Goal: Check status: Check status

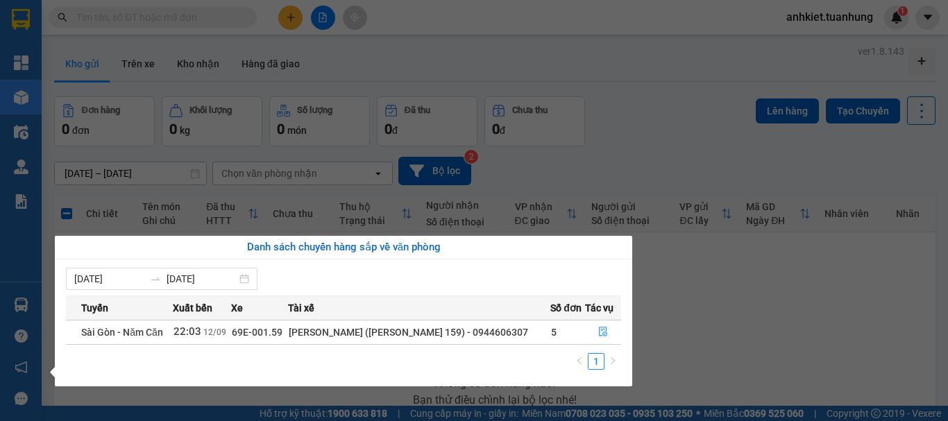
click at [729, 283] on section "Kết quả tìm kiếm ( 0 ) Bộ lọc No Data anhkiet.tuanhung 1 Tổng Quan Kho hàng mới…" at bounding box center [474, 210] width 948 height 421
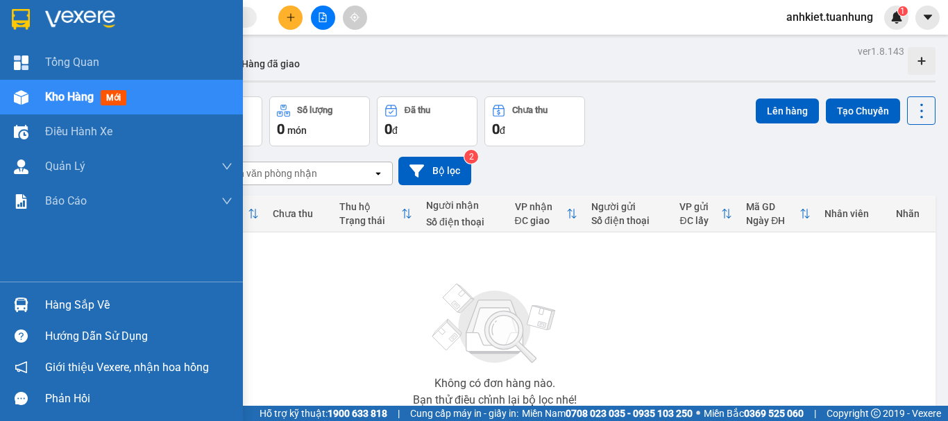
drag, startPoint x: 52, startPoint y: 308, endPoint x: 129, endPoint y: 304, distance: 77.2
click at [53, 308] on div "Hàng sắp về" at bounding box center [138, 305] width 187 height 21
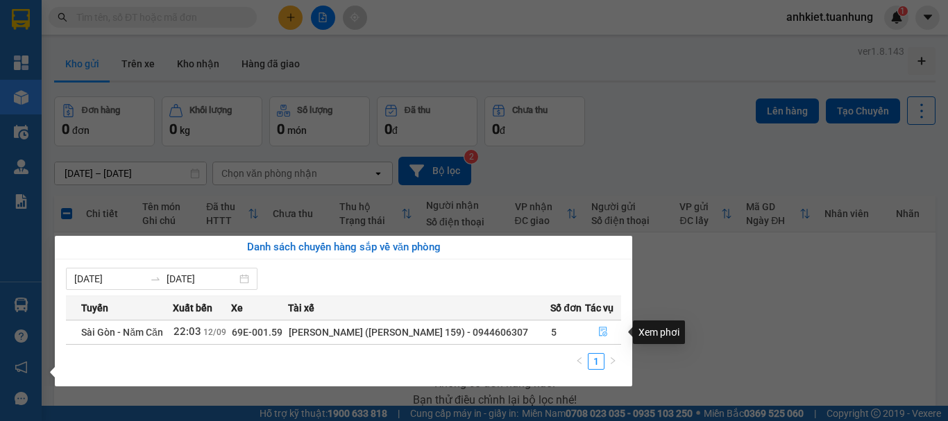
click at [606, 331] on icon "file-done" at bounding box center [603, 332] width 10 height 10
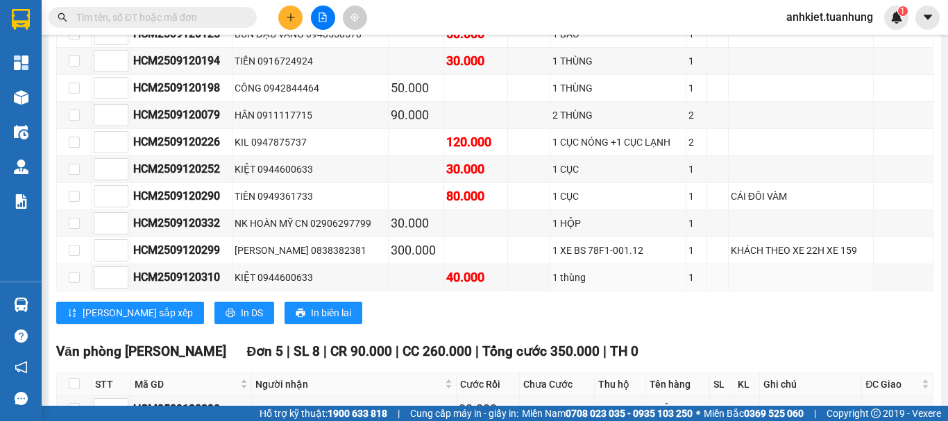
scroll to position [7569, 0]
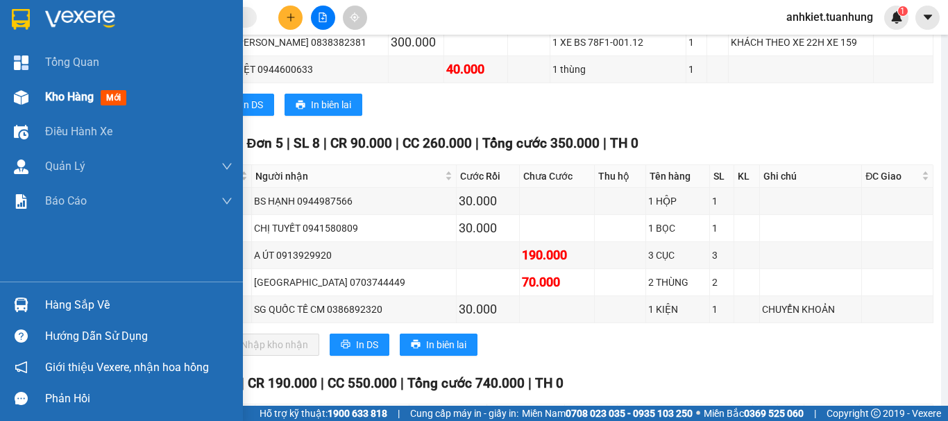
click at [74, 97] on span "Kho hàng" at bounding box center [69, 96] width 49 height 13
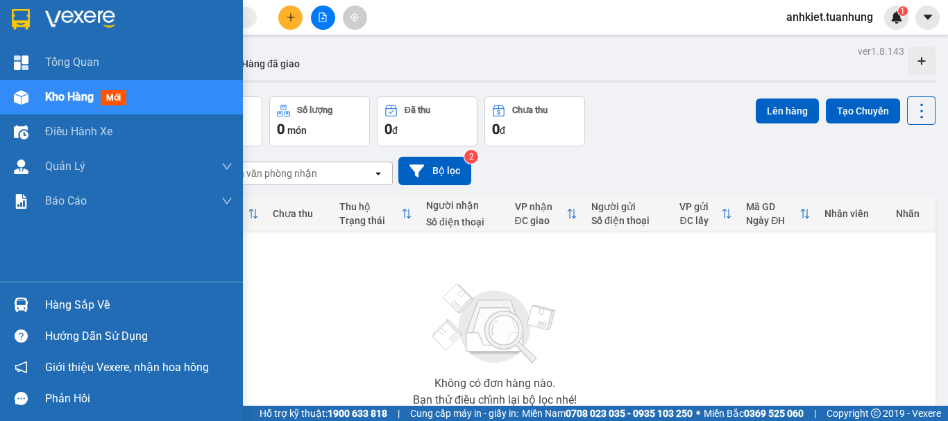
click at [83, 295] on div "Hàng sắp về" at bounding box center [138, 305] width 187 height 21
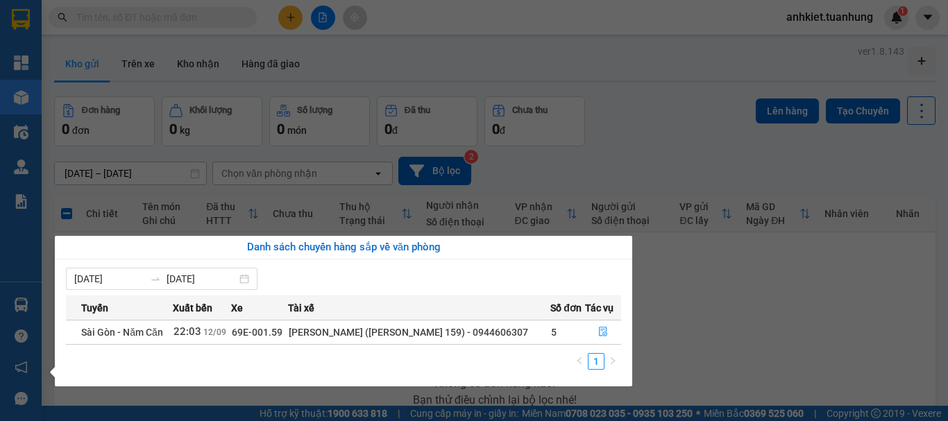
click at [734, 303] on section "Kết quả tìm kiếm ( 0 ) Bộ lọc No Data anhkiet.tuanhung 1 Tổng Quan Kho hàng mới…" at bounding box center [474, 210] width 948 height 421
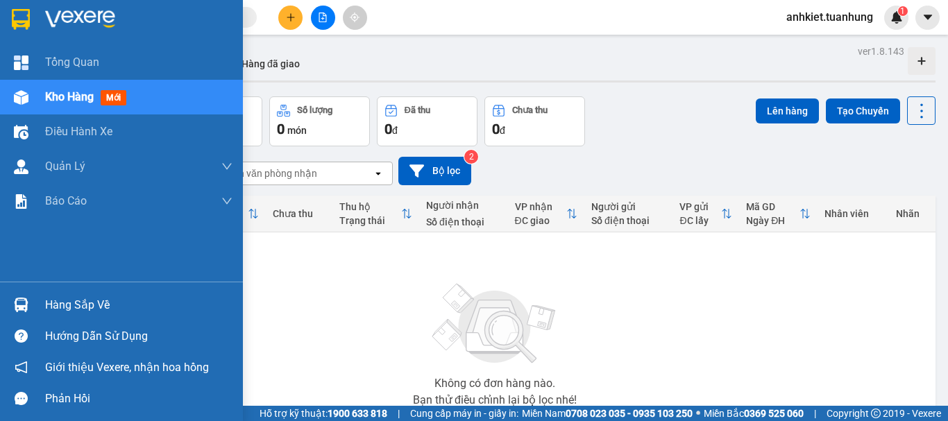
drag, startPoint x: 63, startPoint y: 297, endPoint x: 287, endPoint y: 321, distance: 224.8
click at [65, 297] on div "Hàng sắp về" at bounding box center [138, 305] width 187 height 21
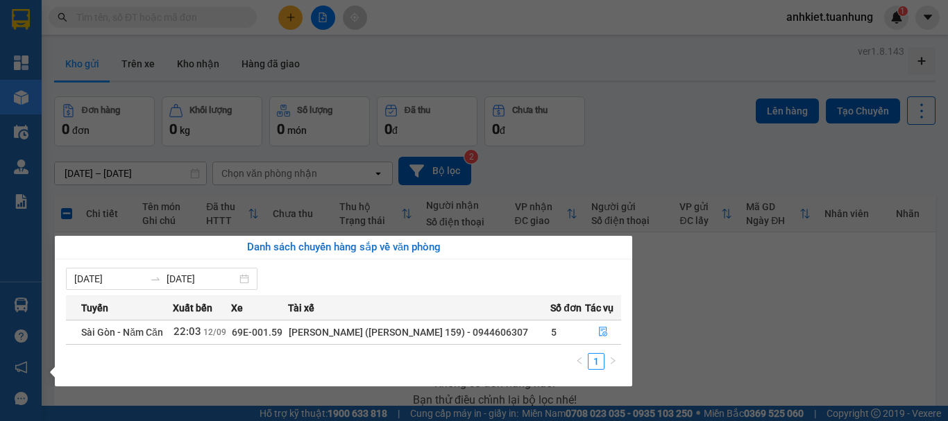
click at [620, 92] on section "Kết quả tìm kiếm ( 0 ) Bộ lọc No Data anhkiet.tuanhung 1 Tổng Quan Kho hàng mới…" at bounding box center [474, 210] width 948 height 421
